Goal: Task Accomplishment & Management: Use online tool/utility

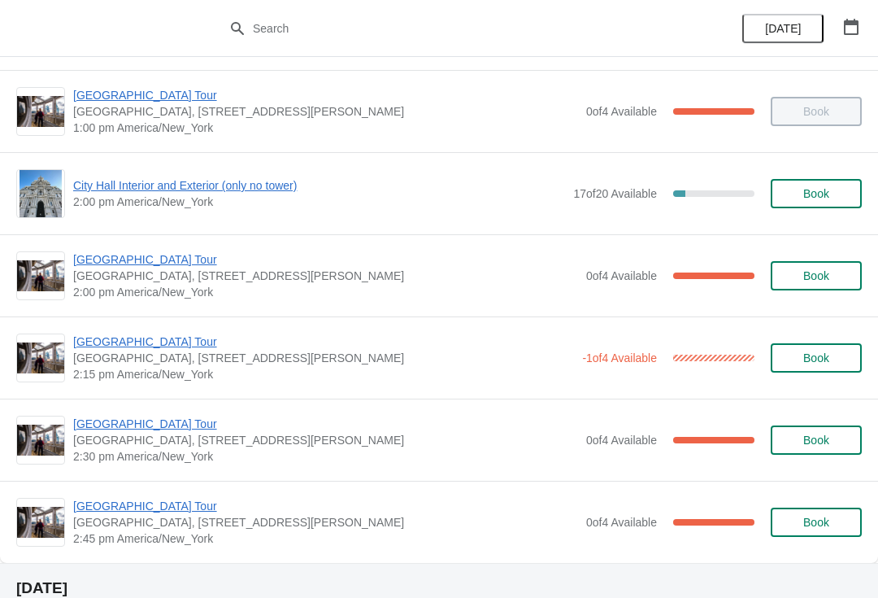
scroll to position [1149, 0]
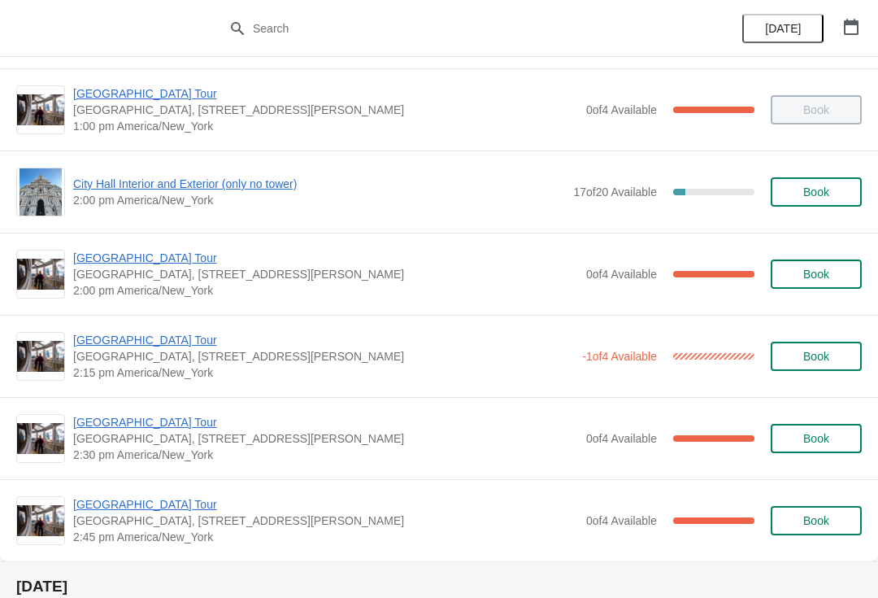
click at [162, 419] on span "[GEOGRAPHIC_DATA] Tour" at bounding box center [325, 422] width 505 height 16
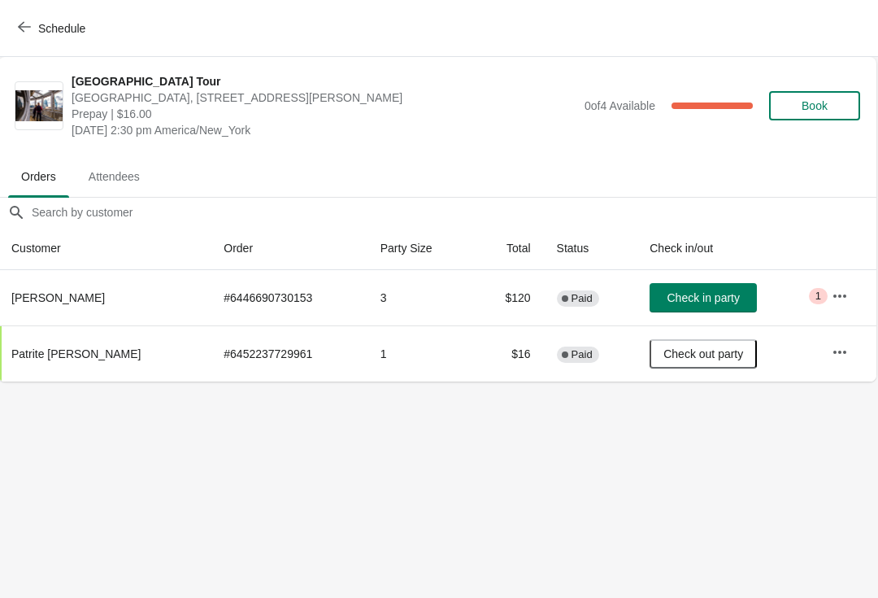
scroll to position [0, 1]
click at [713, 297] on span "Check in party" at bounding box center [704, 297] width 72 height 13
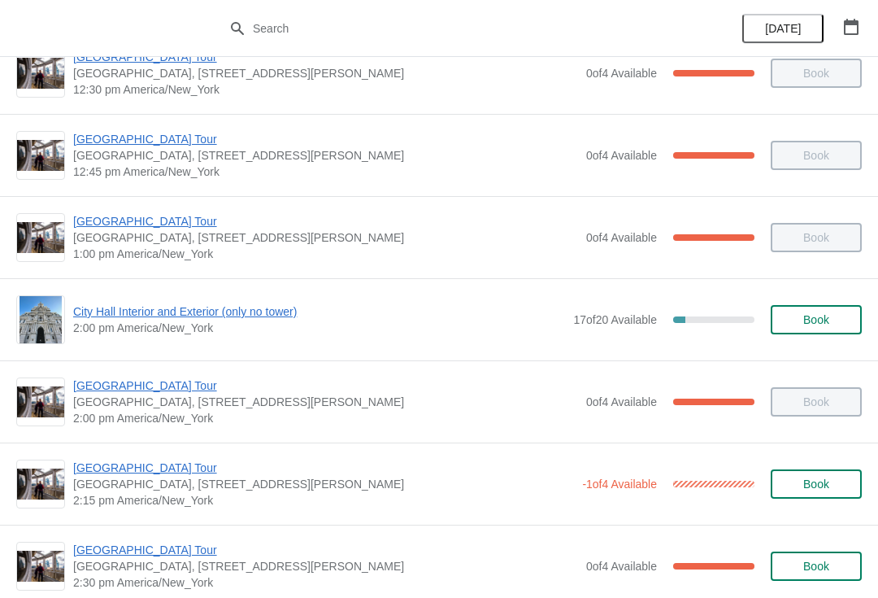
scroll to position [1016, 0]
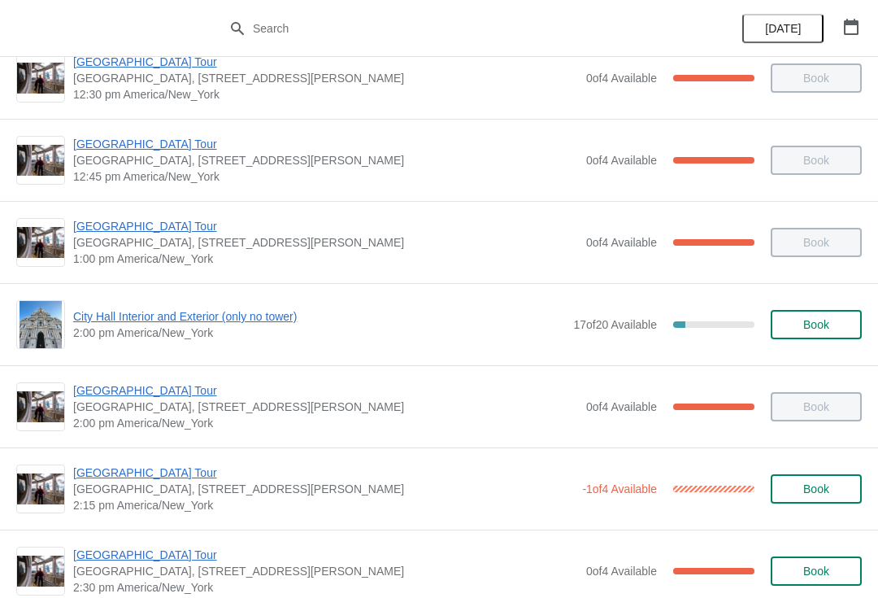
click at [177, 478] on span "[GEOGRAPHIC_DATA] Tour" at bounding box center [323, 472] width 501 height 16
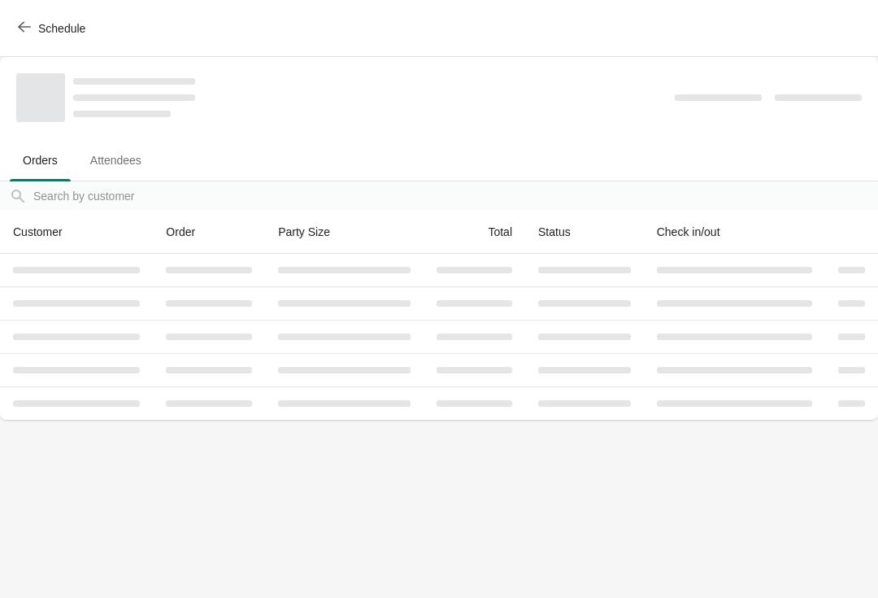
scroll to position [0, 0]
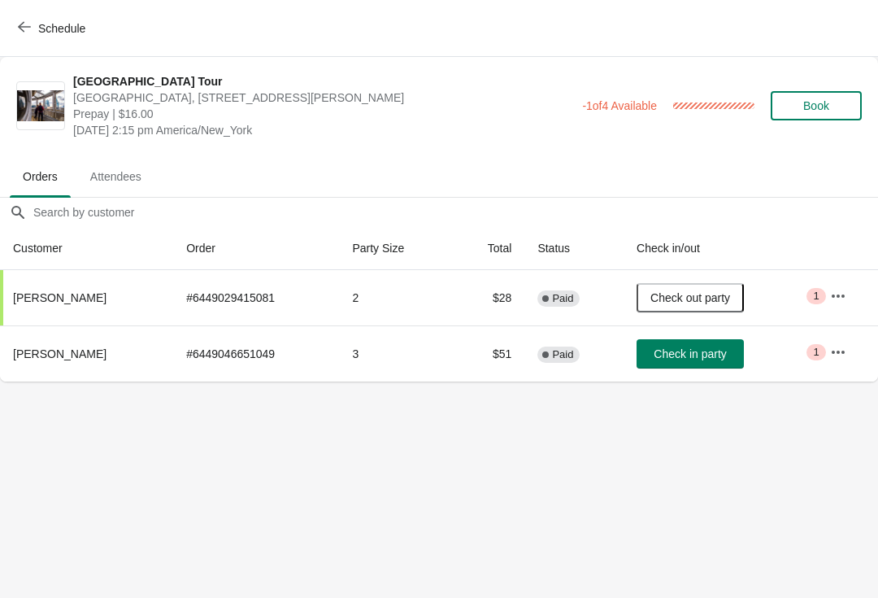
click at [726, 353] on span "Check in party" at bounding box center [690, 353] width 72 height 13
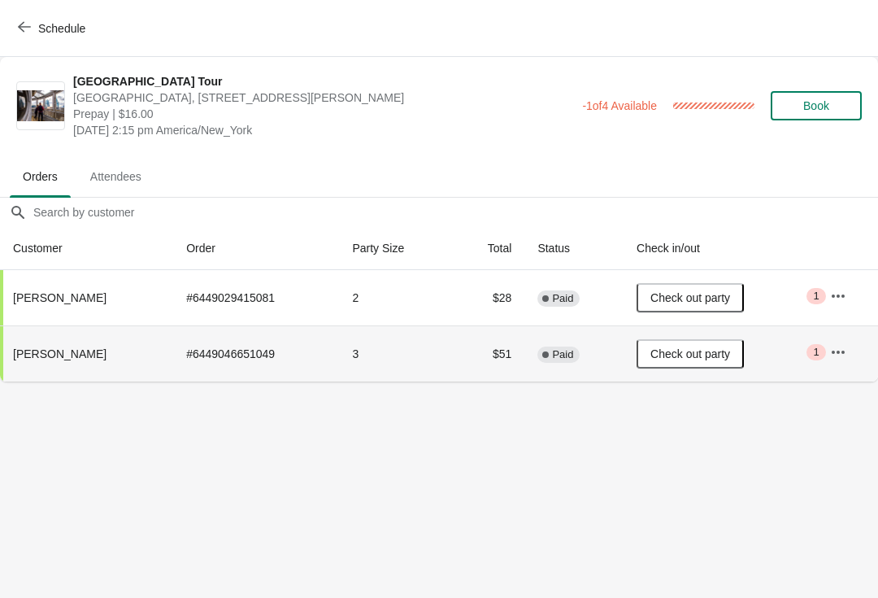
click at [36, 30] on span "Schedule" at bounding box center [53, 27] width 64 height 15
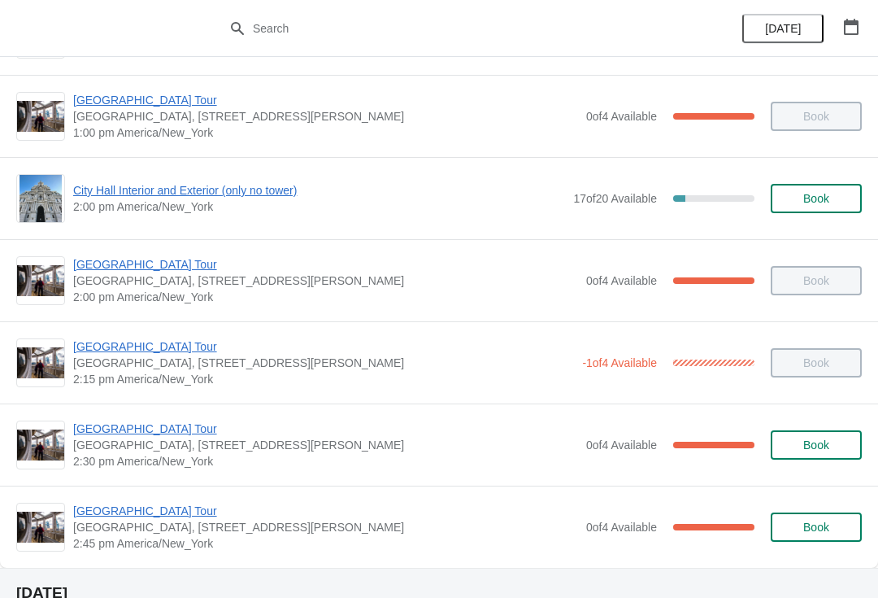
scroll to position [1163, 0]
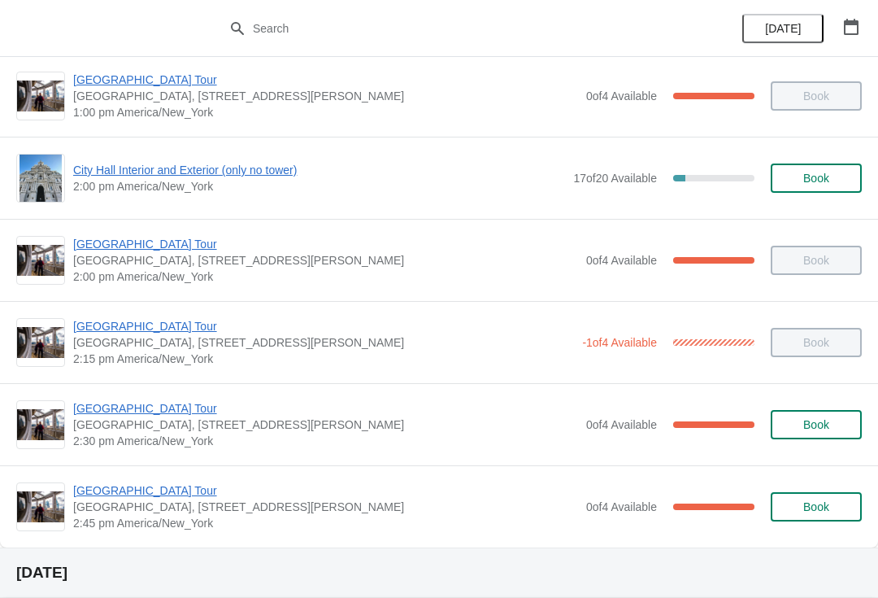
click at [172, 497] on span "[GEOGRAPHIC_DATA] Tour" at bounding box center [325, 490] width 505 height 16
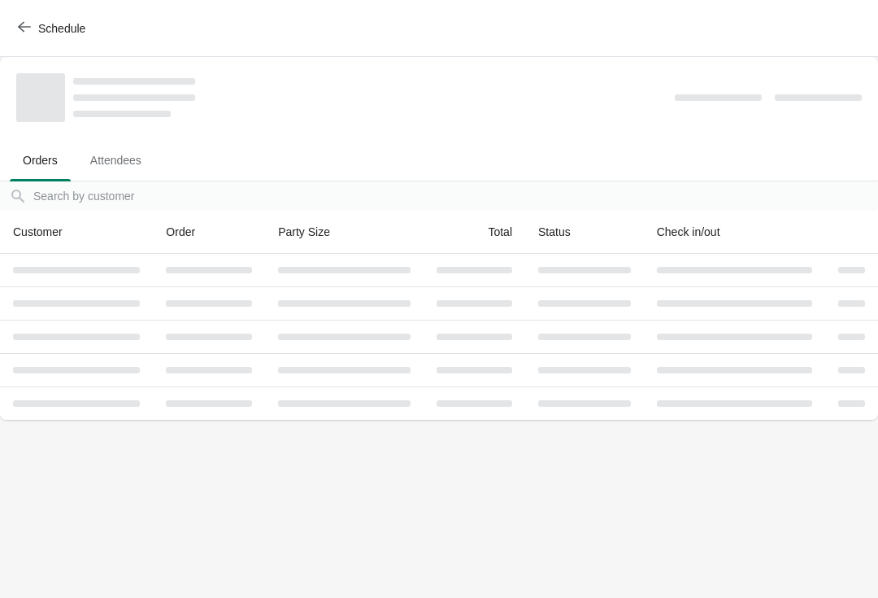
scroll to position [0, 0]
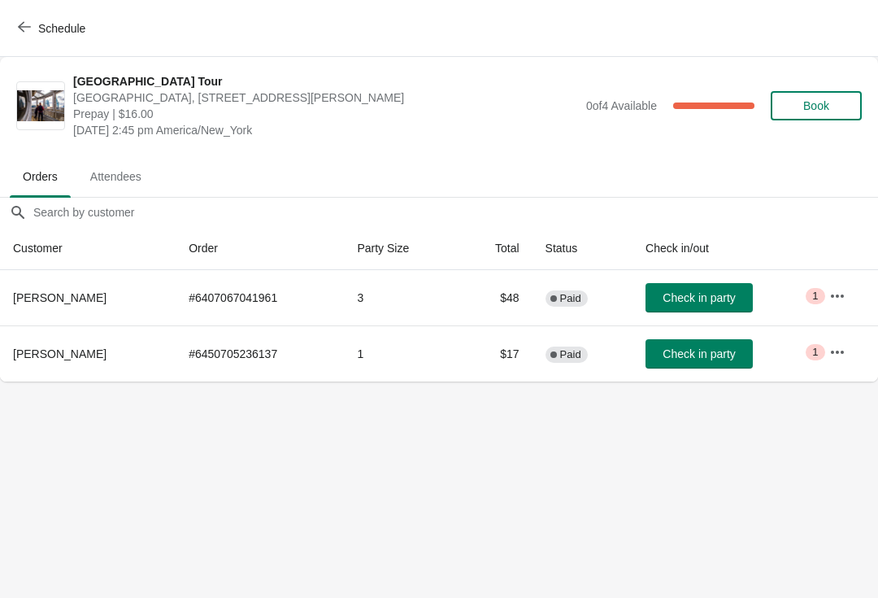
click at [24, 36] on button "Schedule" at bounding box center [53, 28] width 90 height 29
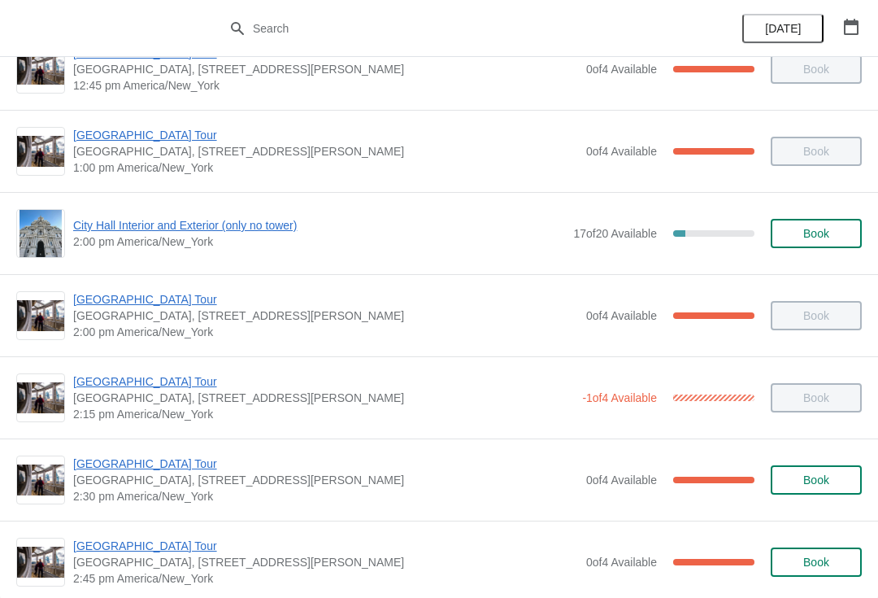
scroll to position [1154, 0]
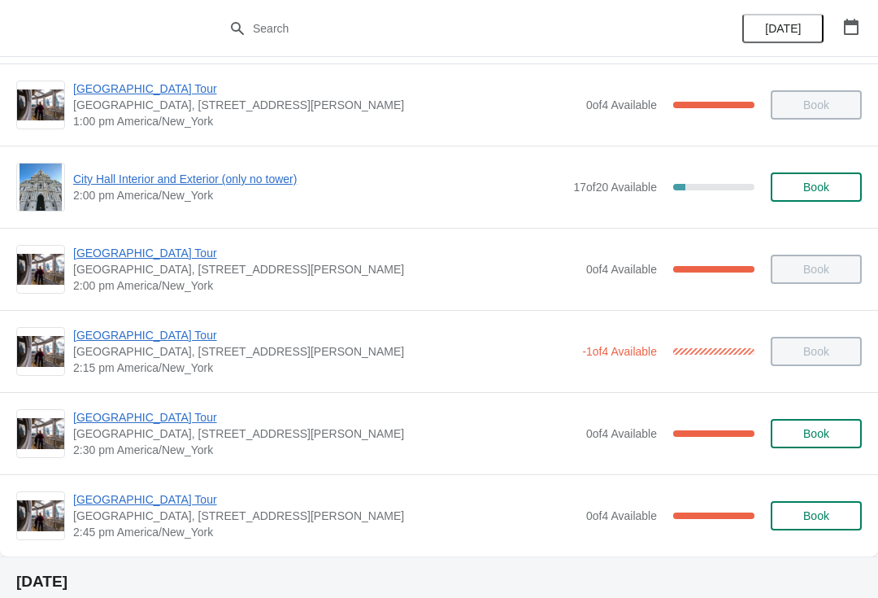
click at [173, 415] on span "[GEOGRAPHIC_DATA] Tour" at bounding box center [325, 417] width 505 height 16
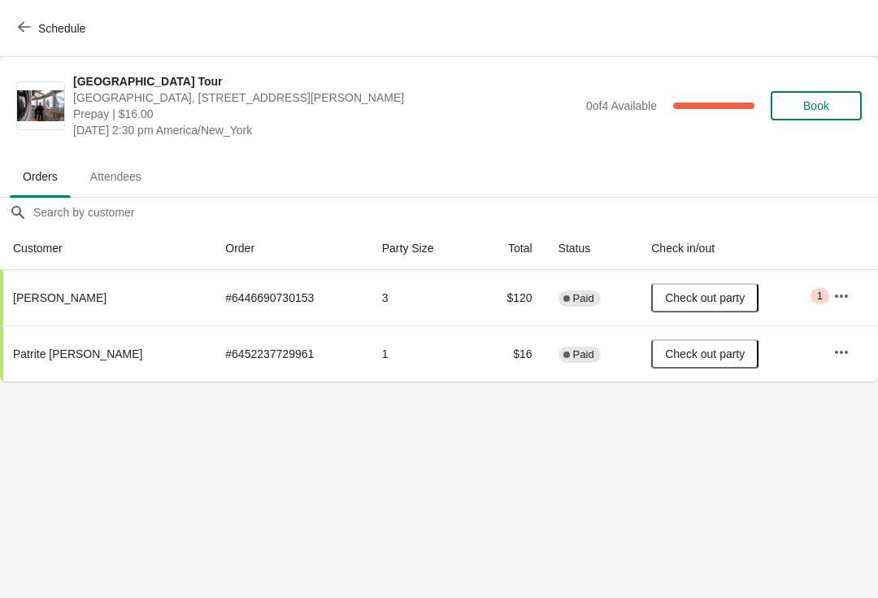
click at [45, 26] on span "Schedule" at bounding box center [61, 28] width 47 height 13
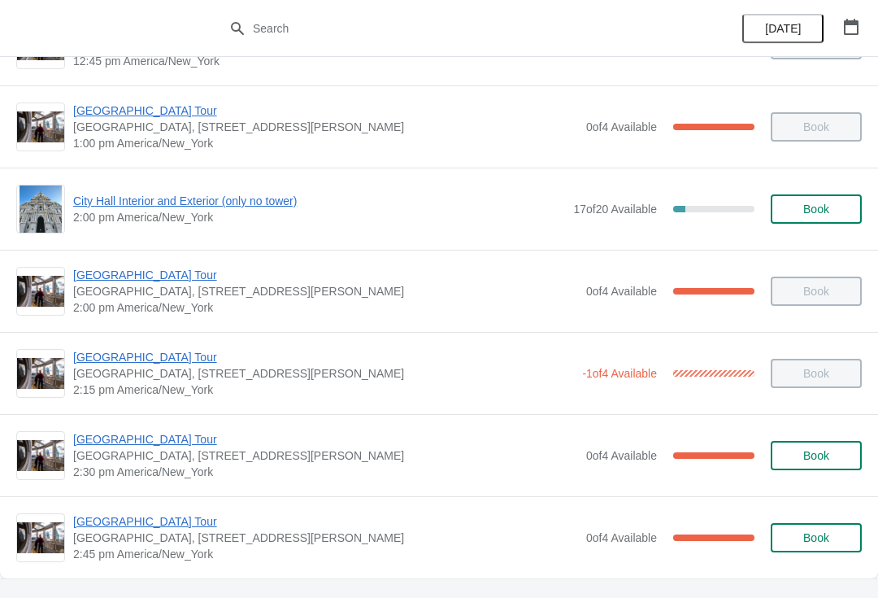
scroll to position [1134, 0]
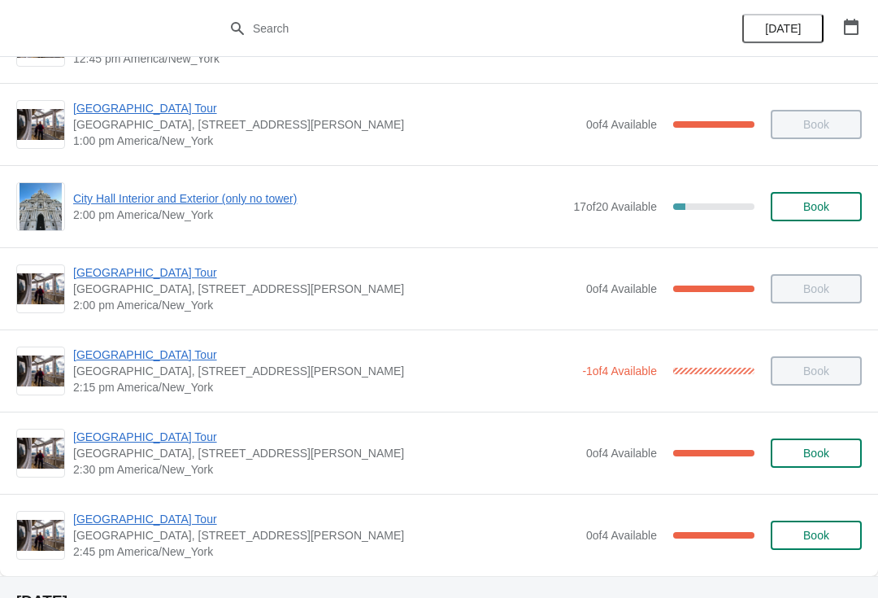
click at [159, 524] on span "[GEOGRAPHIC_DATA] Tour" at bounding box center [325, 519] width 505 height 16
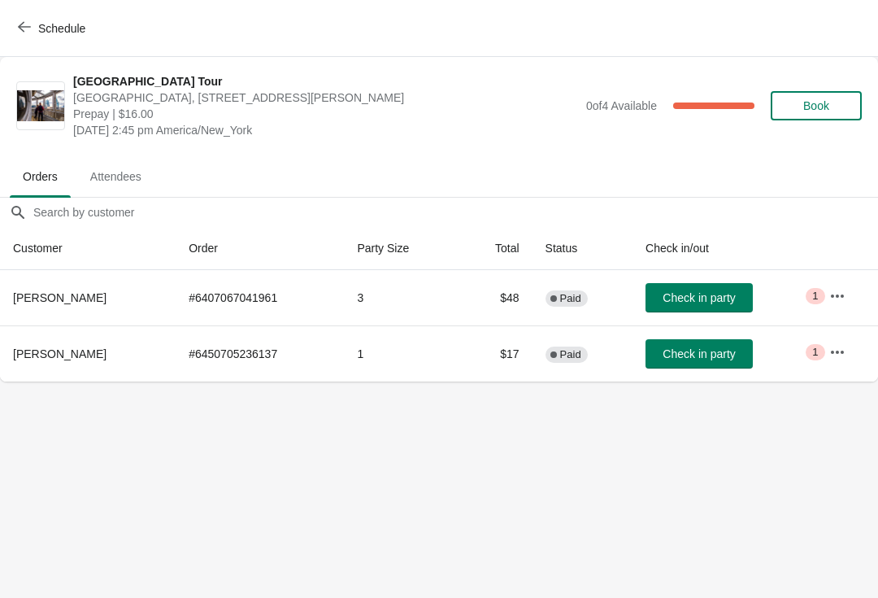
scroll to position [0, 0]
click at [721, 294] on span "Check in party" at bounding box center [699, 297] width 72 height 13
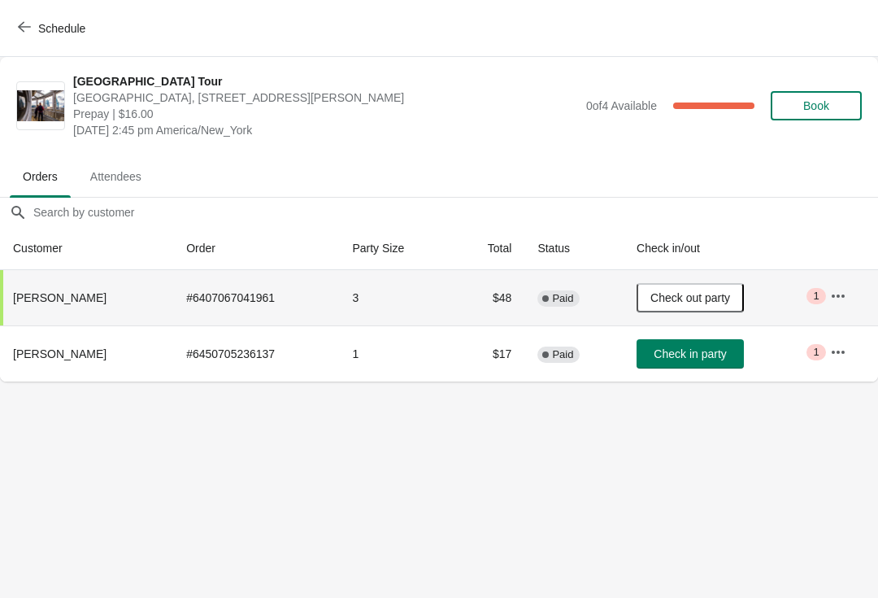
click at [710, 349] on span "Check in party" at bounding box center [690, 353] width 72 height 13
